Goal: Task Accomplishment & Management: Manage account settings

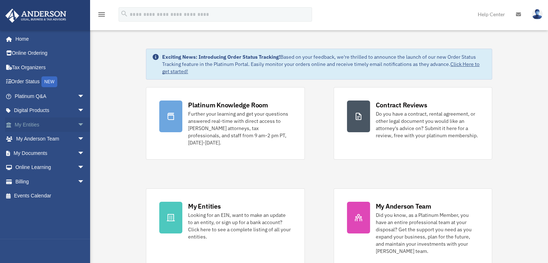
click at [78, 124] on span "arrow_drop_down" at bounding box center [85, 125] width 14 height 15
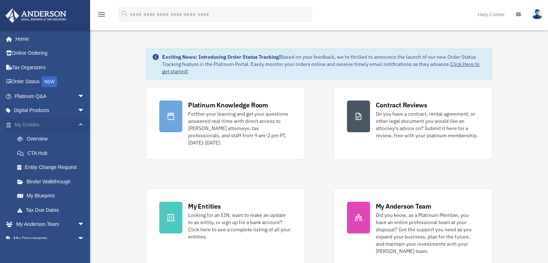
click at [78, 124] on span "arrow_drop_up" at bounding box center [85, 125] width 14 height 15
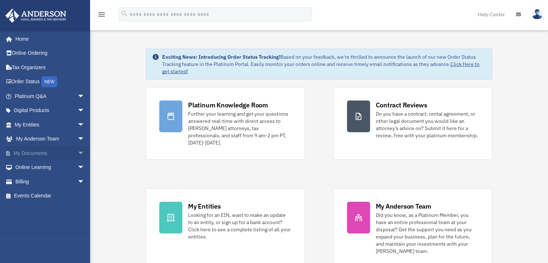
click at [78, 152] on span "arrow_drop_down" at bounding box center [85, 153] width 14 height 15
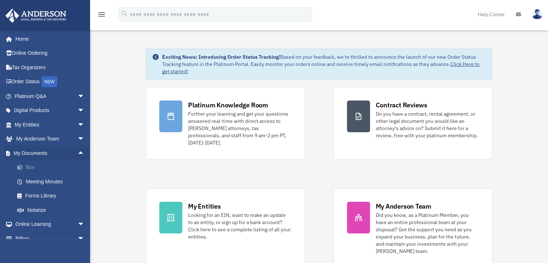
click at [25, 165] on span at bounding box center [23, 167] width 5 height 5
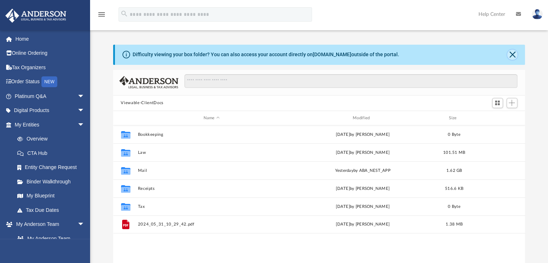
click at [513, 54] on button "Close" at bounding box center [513, 55] width 10 height 10
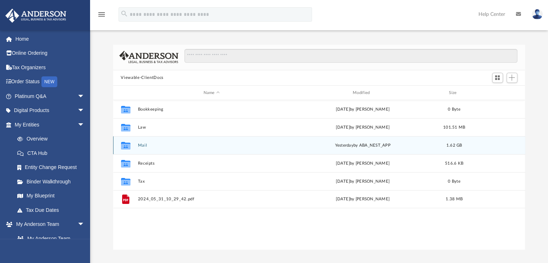
click at [142, 145] on button "Mail" at bounding box center [212, 145] width 148 height 5
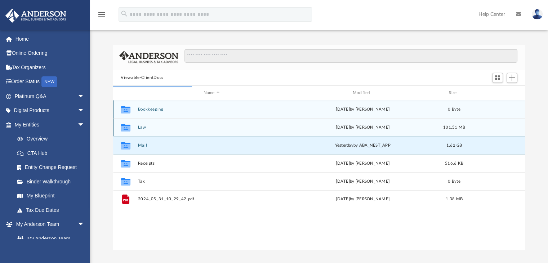
scroll to position [136, 407]
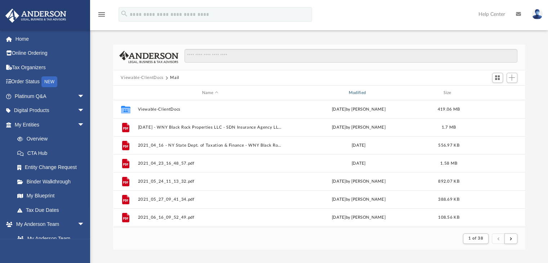
click at [359, 93] on div "Modified" at bounding box center [358, 93] width 145 height 6
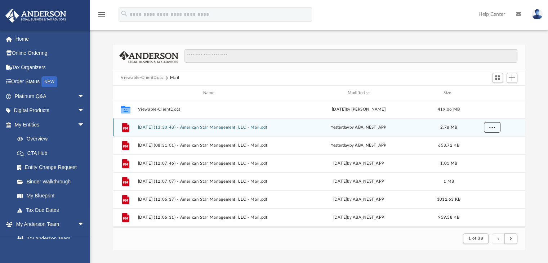
click at [492, 126] on span "More options" at bounding box center [492, 127] width 6 height 4
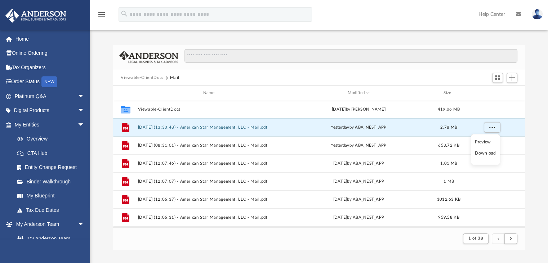
click at [483, 155] on li "Download" at bounding box center [485, 154] width 21 height 8
click at [78, 127] on span "arrow_drop_down" at bounding box center [85, 125] width 14 height 15
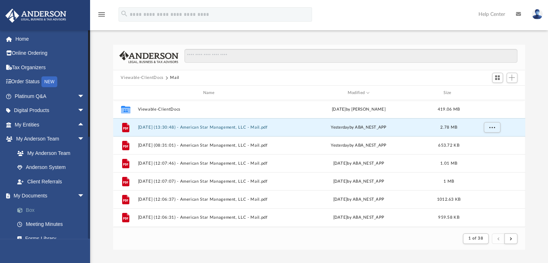
click at [38, 212] on link "Box" at bounding box center [52, 210] width 85 height 14
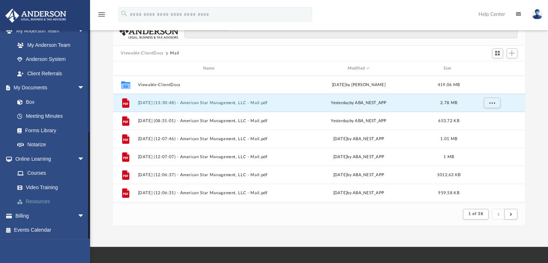
scroll to position [36, 0]
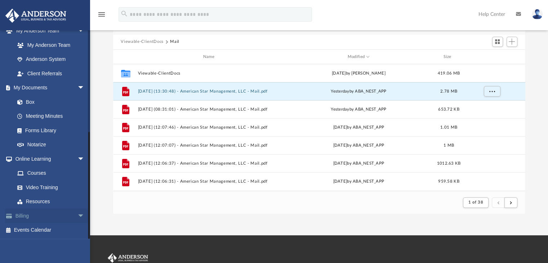
click at [28, 215] on link "Billing arrow_drop_down" at bounding box center [50, 216] width 90 height 14
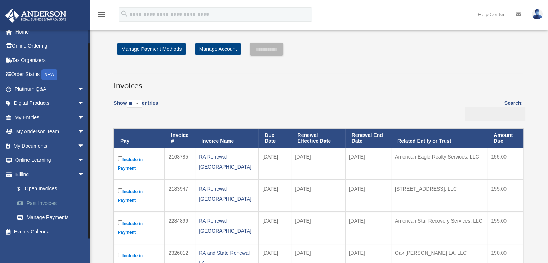
scroll to position [9, 0]
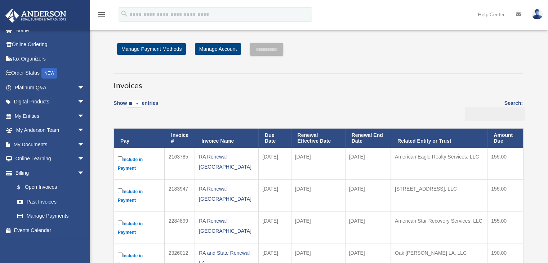
drag, startPoint x: 270, startPoint y: 168, endPoint x: 264, endPoint y: 153, distance: 15.4
click at [264, 153] on td "2025-09-10" at bounding box center [274, 164] width 33 height 32
click at [282, 76] on h3 "Invoices" at bounding box center [319, 82] width 410 height 18
drag, startPoint x: 270, startPoint y: 202, endPoint x: 259, endPoint y: 186, distance: 18.8
click at [259, 186] on td "2025-09-10" at bounding box center [274, 196] width 33 height 32
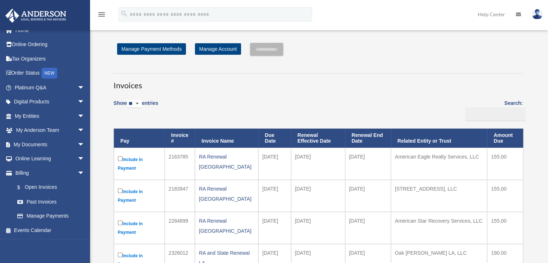
click at [300, 83] on h3 "Invoices" at bounding box center [319, 82] width 410 height 18
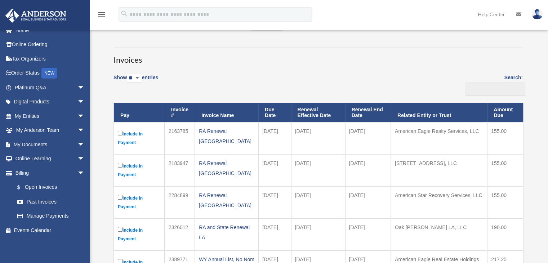
scroll to position [36, 0]
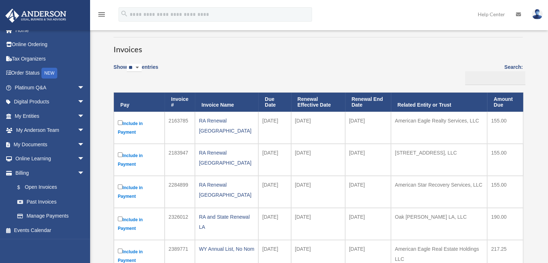
drag, startPoint x: 277, startPoint y: 168, endPoint x: 265, endPoint y: 150, distance: 21.3
click at [265, 150] on td "2025-09-10" at bounding box center [274, 160] width 33 height 32
drag, startPoint x: 266, startPoint y: 126, endPoint x: 264, endPoint y: 118, distance: 8.9
click at [264, 118] on td "2025-09-10" at bounding box center [274, 128] width 33 height 32
click at [280, 130] on td "2025-09-10" at bounding box center [274, 128] width 33 height 32
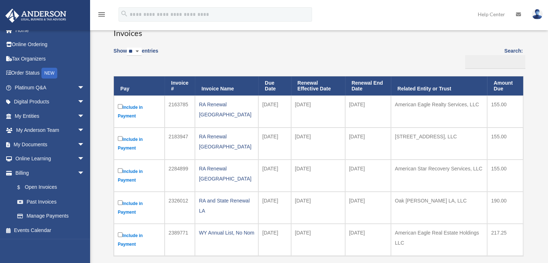
scroll to position [0, 0]
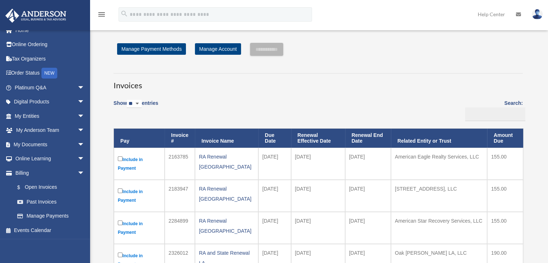
click at [320, 100] on div "Show ** ** ** *** entries Search: Pay Invoice # Invoice Name Due Date Renewal E…" at bounding box center [319, 214] width 410 height 239
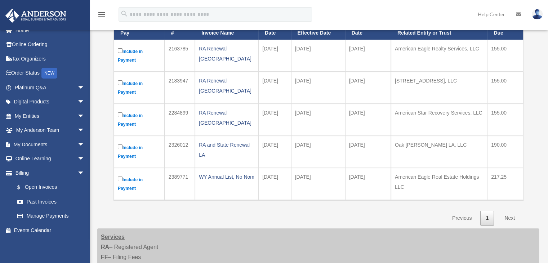
click at [409, 80] on td "826 Pine Ave, LLC" at bounding box center [439, 88] width 96 height 32
click at [410, 85] on td "826 Pine Ave, LLC" at bounding box center [439, 88] width 96 height 32
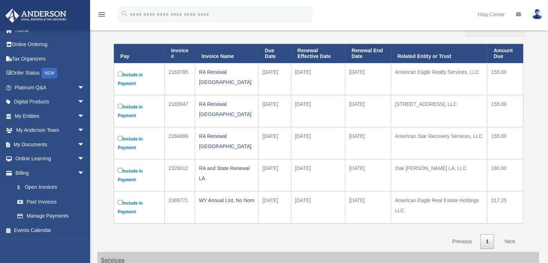
scroll to position [72, 0]
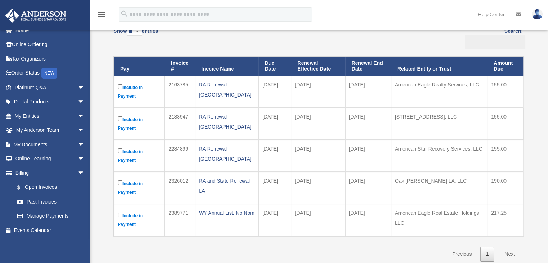
click at [412, 115] on td "826 Pine Ave, LLC" at bounding box center [439, 124] width 96 height 32
click at [202, 36] on div "Show ** ** ** *** entries Search: Pay Invoice # Invoice Name Due Date Renewal E…" at bounding box center [319, 142] width 410 height 239
drag, startPoint x: 216, startPoint y: 119, endPoint x: 208, endPoint y: 116, distance: 8.2
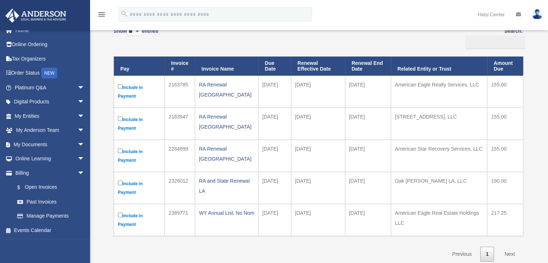
click at [208, 116] on div "RA Renewal NY" at bounding box center [227, 122] width 56 height 20
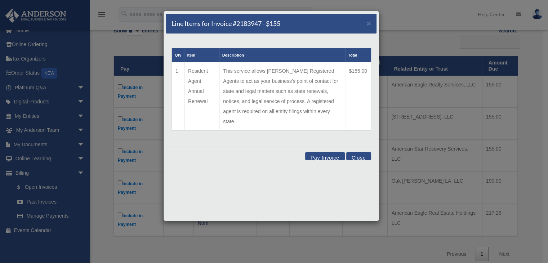
scroll to position [108, 0]
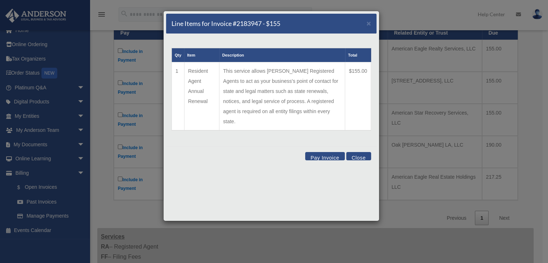
click at [352, 152] on button "Close" at bounding box center [358, 156] width 25 height 8
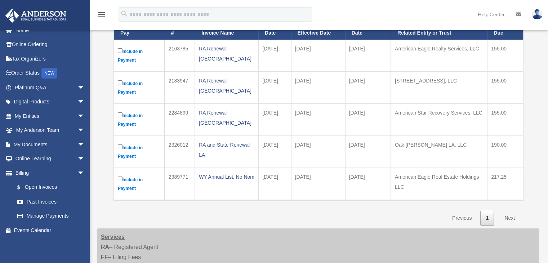
drag, startPoint x: 229, startPoint y: 79, endPoint x: 218, endPoint y: 81, distance: 11.0
click at [218, 81] on div "RA Renewal NY" at bounding box center [227, 86] width 56 height 20
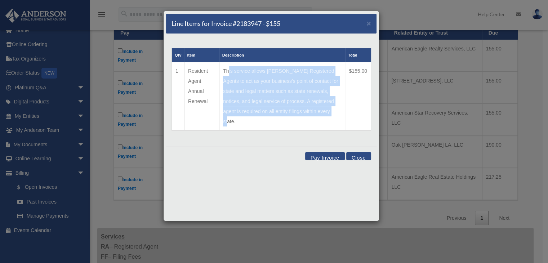
drag, startPoint x: 226, startPoint y: 69, endPoint x: 335, endPoint y: 114, distance: 117.4
click at [335, 114] on td "This service allows Anderson Registered Agents to act as your business's point …" at bounding box center [283, 96] width 126 height 68
click at [295, 93] on td "This service allows Anderson Registered Agents to act as your business's point …" at bounding box center [283, 96] width 126 height 68
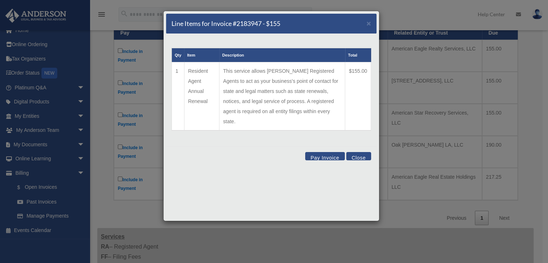
click at [359, 152] on button "Close" at bounding box center [358, 156] width 25 height 8
